Goal: Task Accomplishment & Management: Manage account settings

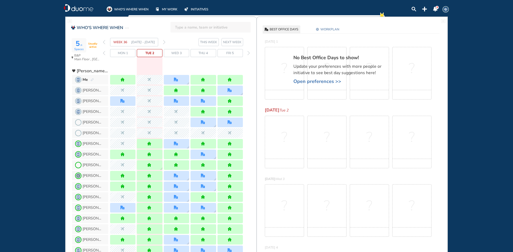
click at [326, 28] on span "WORKPLAN" at bounding box center [329, 29] width 19 height 5
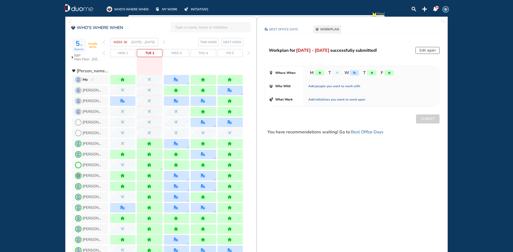
click at [419, 48] on button "Edit again" at bounding box center [427, 50] width 24 height 7
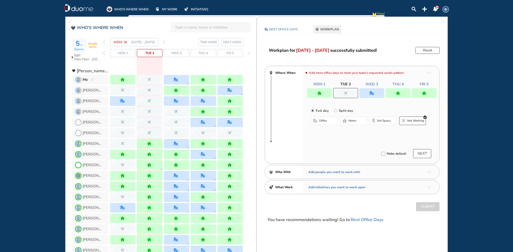
click at [368, 92] on div at bounding box center [371, 93] width 25 height 10
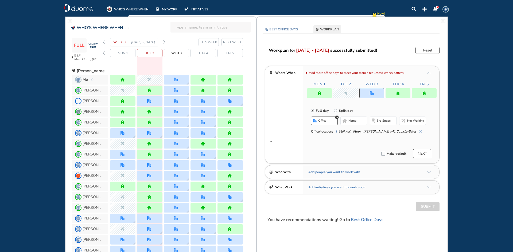
click at [348, 121] on button "home" at bounding box center [353, 121] width 27 height 9
click at [399, 93] on img "home" at bounding box center [398, 93] width 4 height 4
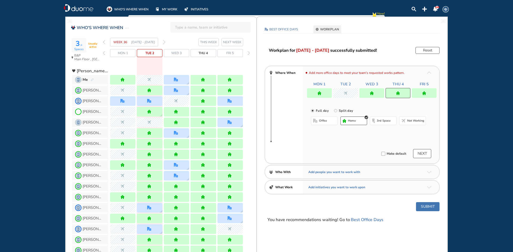
click at [325, 122] on span "office" at bounding box center [323, 121] width 8 height 4
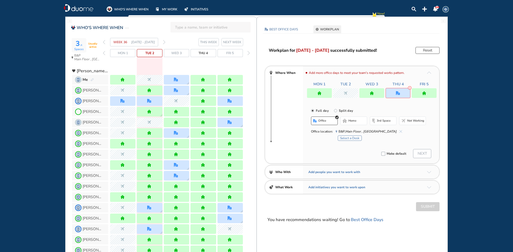
click at [355, 138] on button "Select a Desk" at bounding box center [350, 138] width 24 height 5
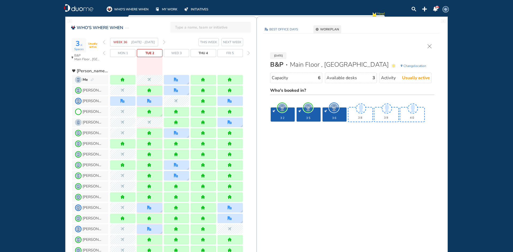
click at [419, 65] on span "Change location" at bounding box center [414, 65] width 23 height 5
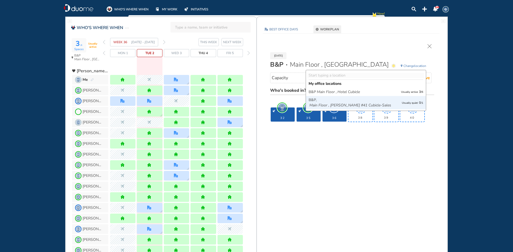
click at [365, 105] on icon "Main Floor , [PERSON_NAME] #41 Cubicle-Sales" at bounding box center [350, 105] width 82 height 5
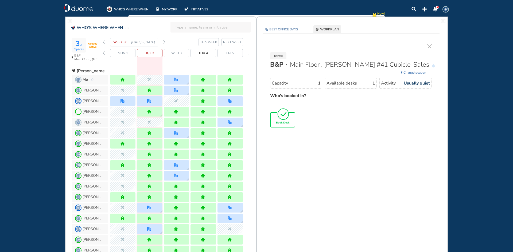
click at [284, 126] on div "Book Desk" at bounding box center [282, 120] width 24 height 14
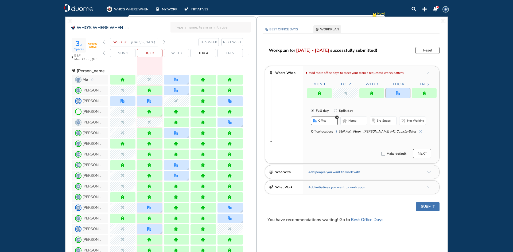
click at [426, 208] on button "Submit" at bounding box center [427, 206] width 23 height 9
